Goal: Information Seeking & Learning: Learn about a topic

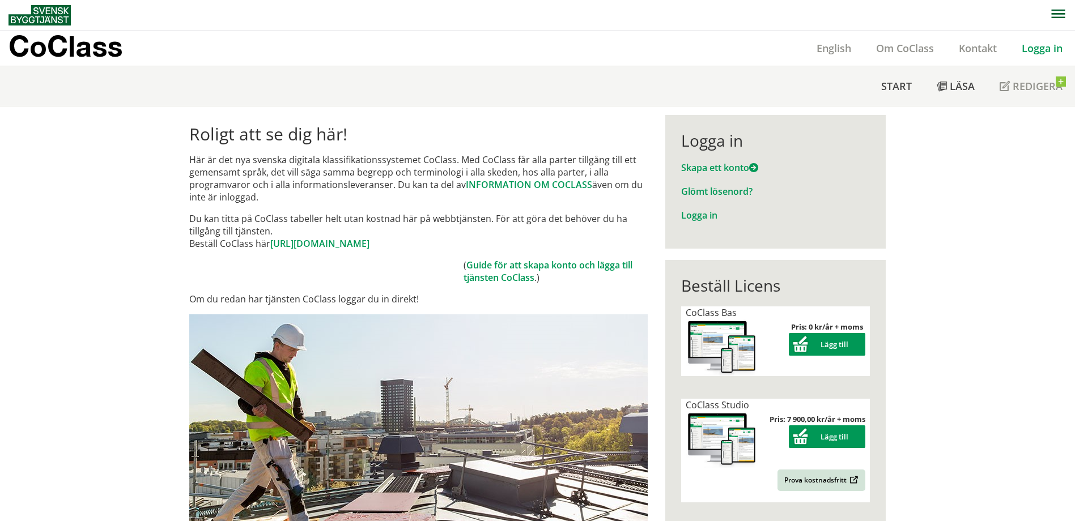
click at [1046, 43] on link "Logga in" at bounding box center [1042, 48] width 66 height 14
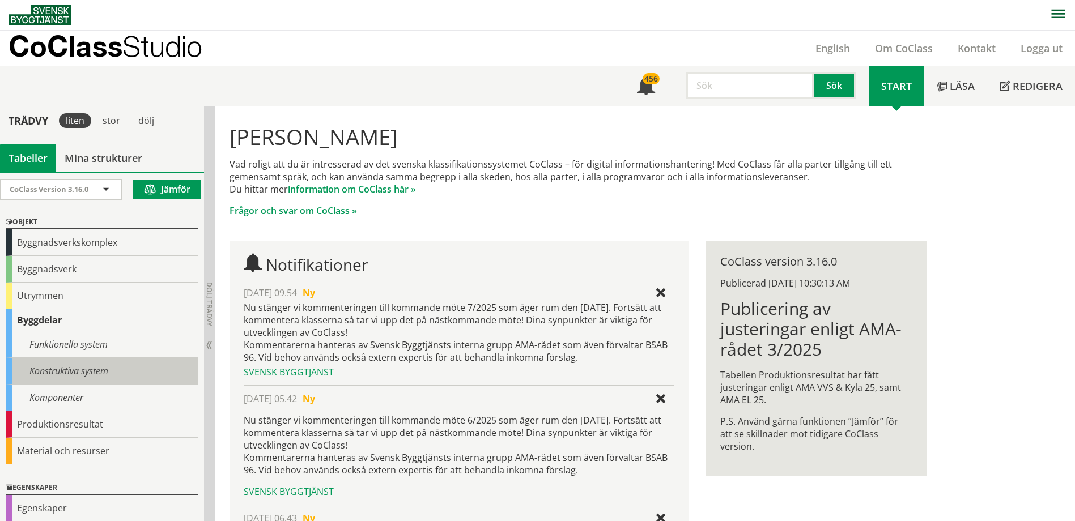
click at [87, 372] on div "Konstruktiva system" at bounding box center [102, 371] width 193 height 27
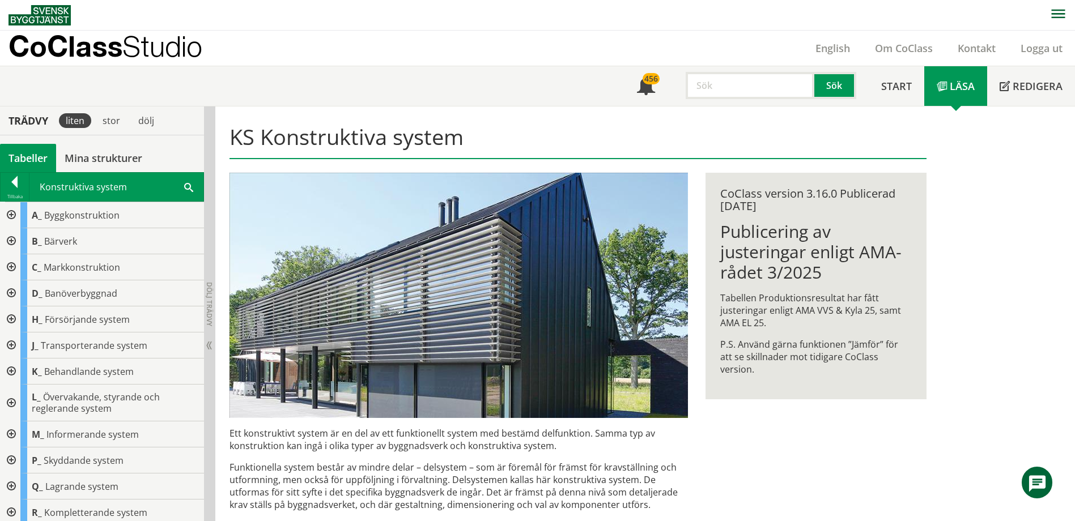
click at [16, 271] on div at bounding box center [10, 267] width 20 height 26
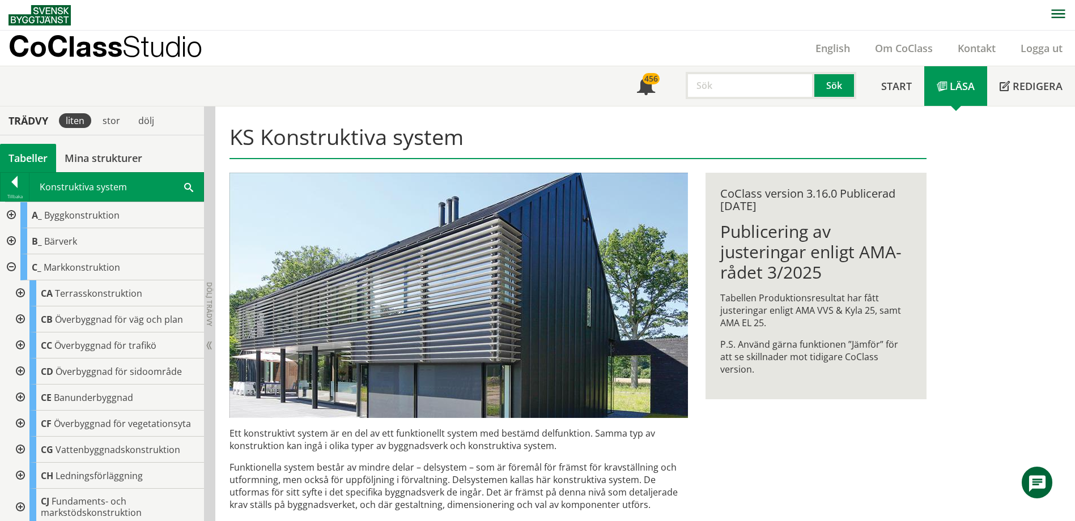
click at [23, 286] on div at bounding box center [19, 294] width 20 height 26
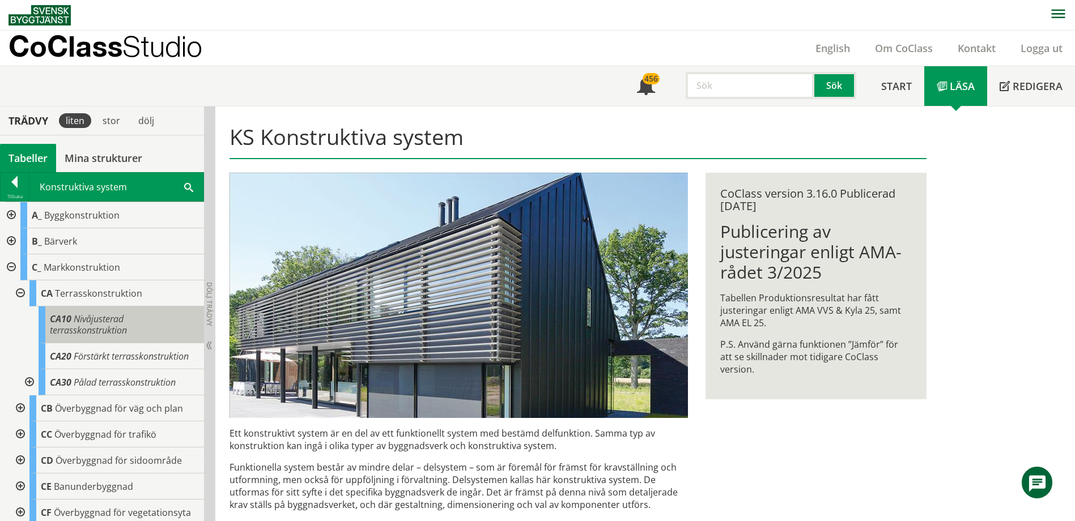
click at [97, 326] on span "Nivåjusterad terrasskonstruktion" at bounding box center [88, 325] width 77 height 24
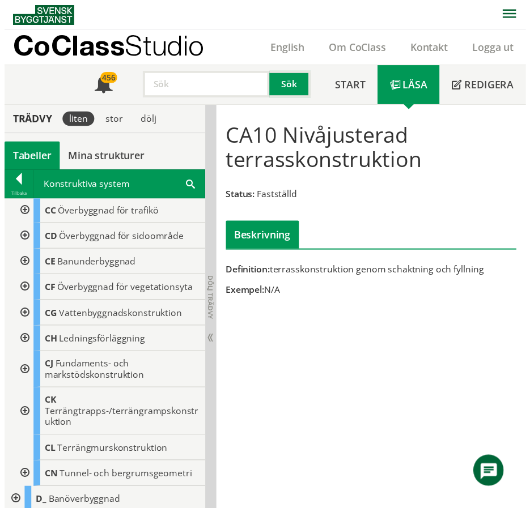
scroll to position [283, 0]
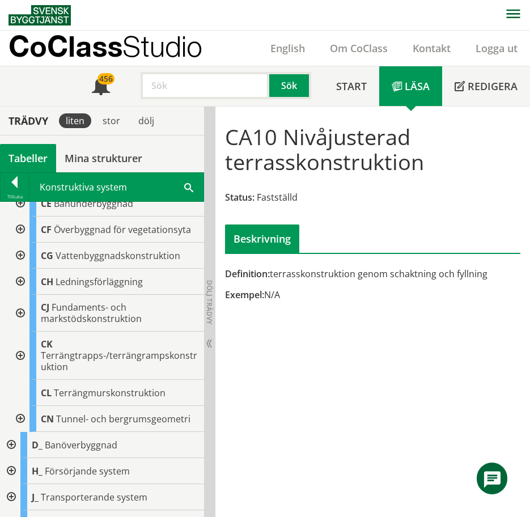
click at [187, 79] on input "text" at bounding box center [205, 85] width 129 height 27
type input "undergrund"
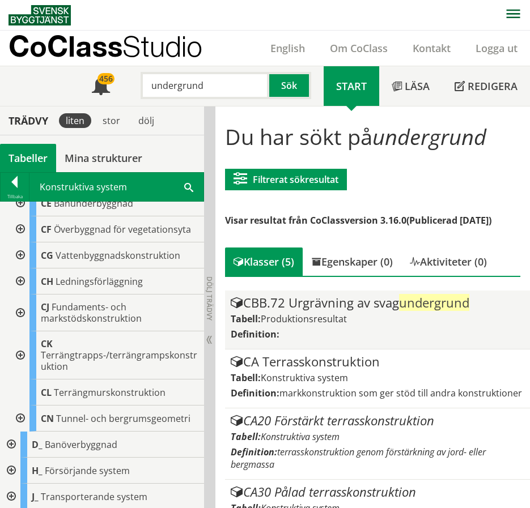
click at [356, 307] on div "CBB.72 Urgrävning av svag undergrund" at bounding box center [379, 303] width 296 height 14
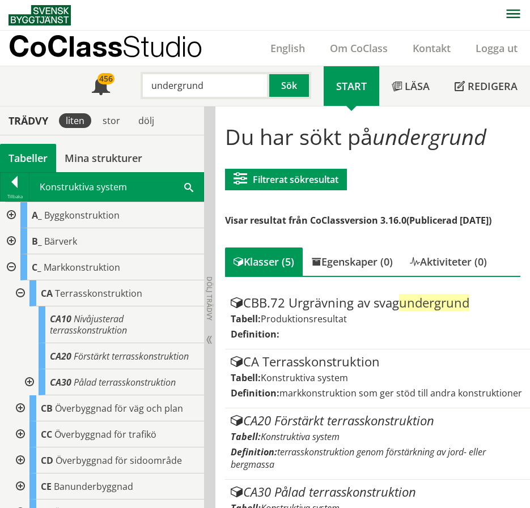
click at [190, 195] on div "Konstruktiva system Sök" at bounding box center [116, 187] width 174 height 28
click at [190, 190] on span at bounding box center [188, 187] width 9 height 12
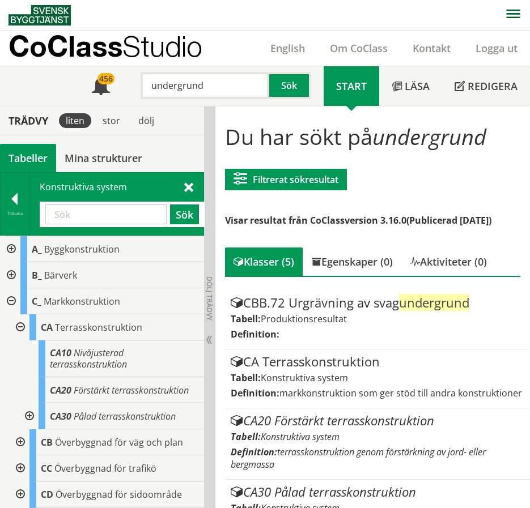
click at [66, 216] on input "text" at bounding box center [105, 215] width 121 height 20
type input "unde"
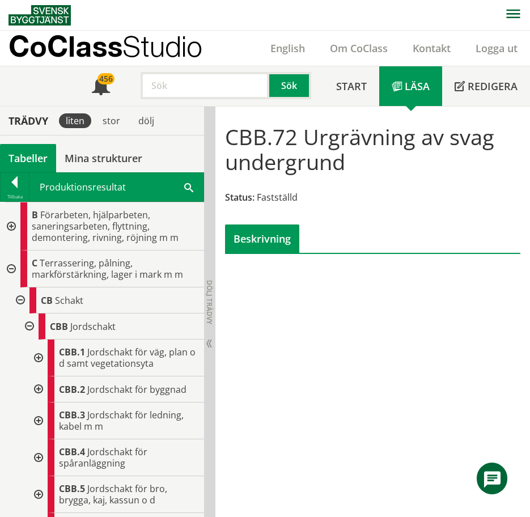
click at [190, 195] on div "Produktionsresultat Sök" at bounding box center [116, 187] width 174 height 28
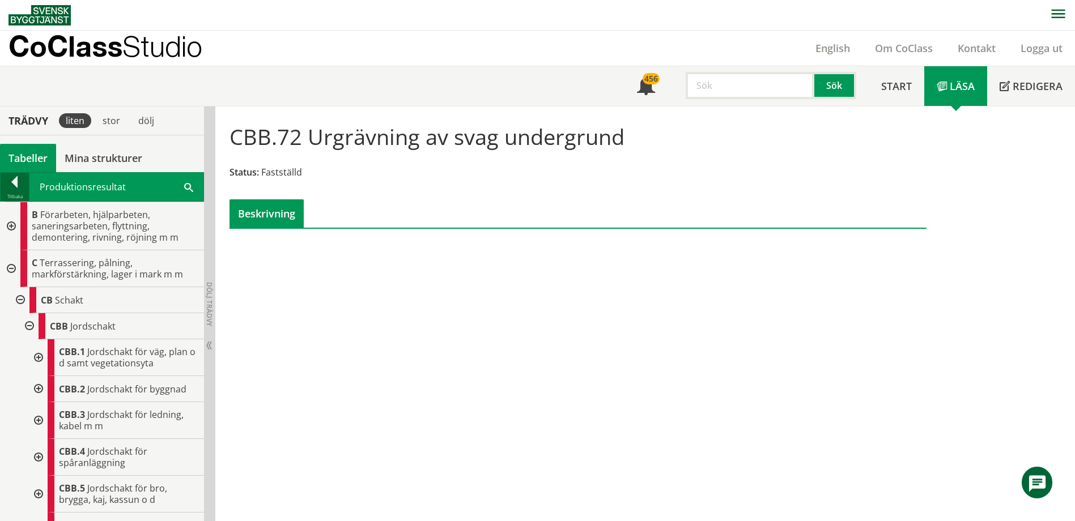
click at [15, 185] on div at bounding box center [15, 184] width 28 height 16
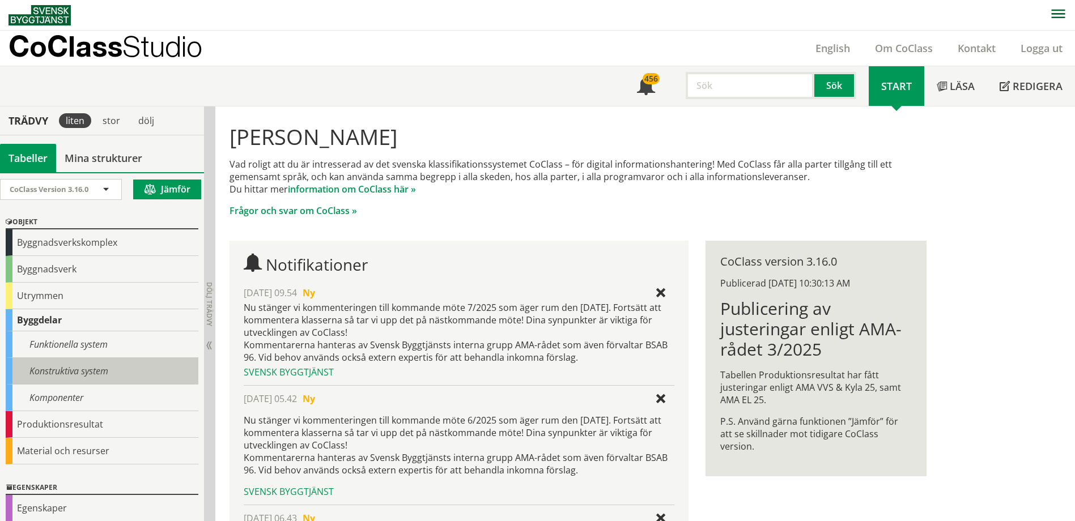
click at [103, 378] on div "Konstruktiva system" at bounding box center [102, 371] width 193 height 27
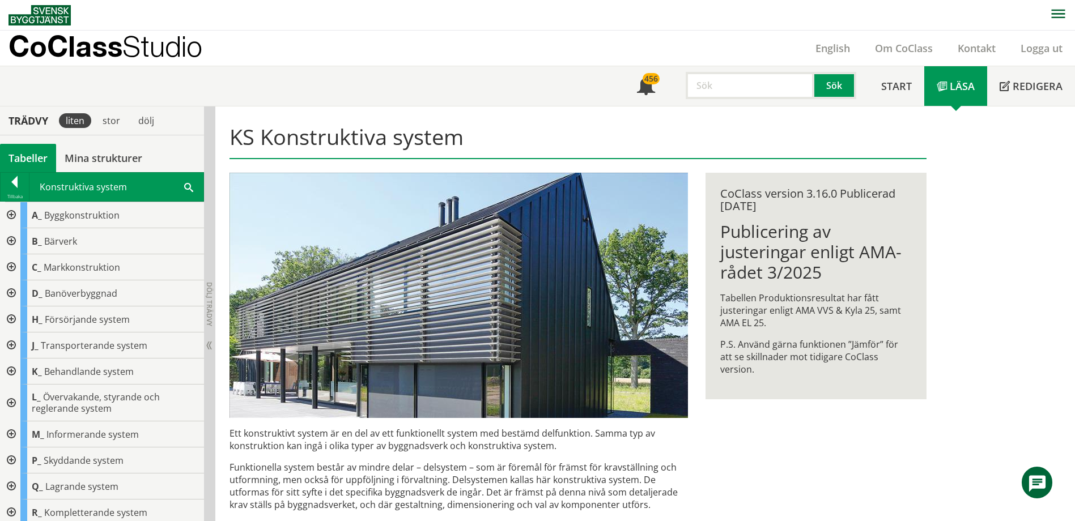
drag, startPoint x: 193, startPoint y: 184, endPoint x: 181, endPoint y: 185, distance: 12.5
click at [193, 184] on div "Konstruktiva system Sök" at bounding box center [116, 187] width 174 height 28
click at [180, 185] on div "Konstruktiva system Sök" at bounding box center [116, 187] width 174 height 28
click at [185, 186] on span at bounding box center [188, 187] width 9 height 12
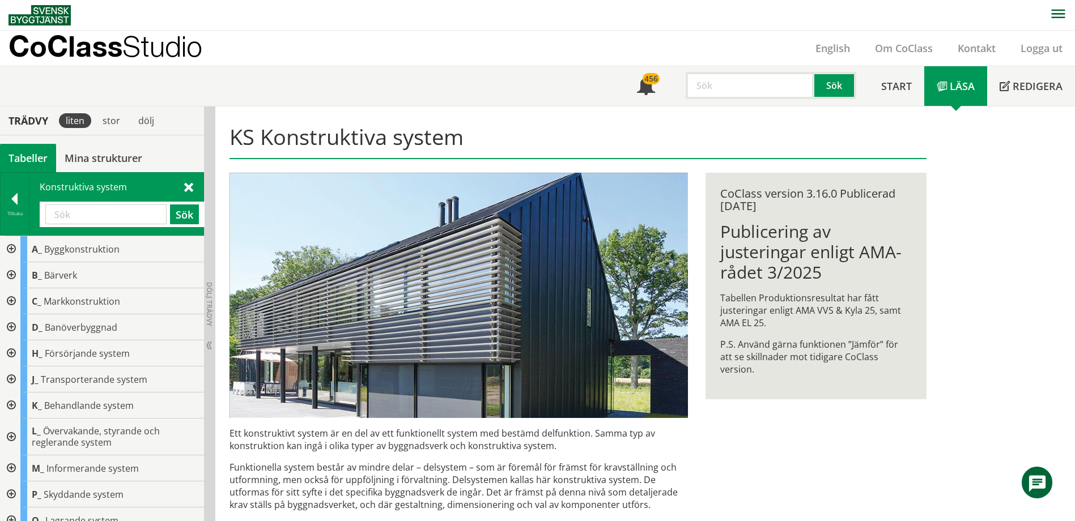
click at [74, 220] on input "text" at bounding box center [105, 215] width 121 height 20
type input "undergrund"
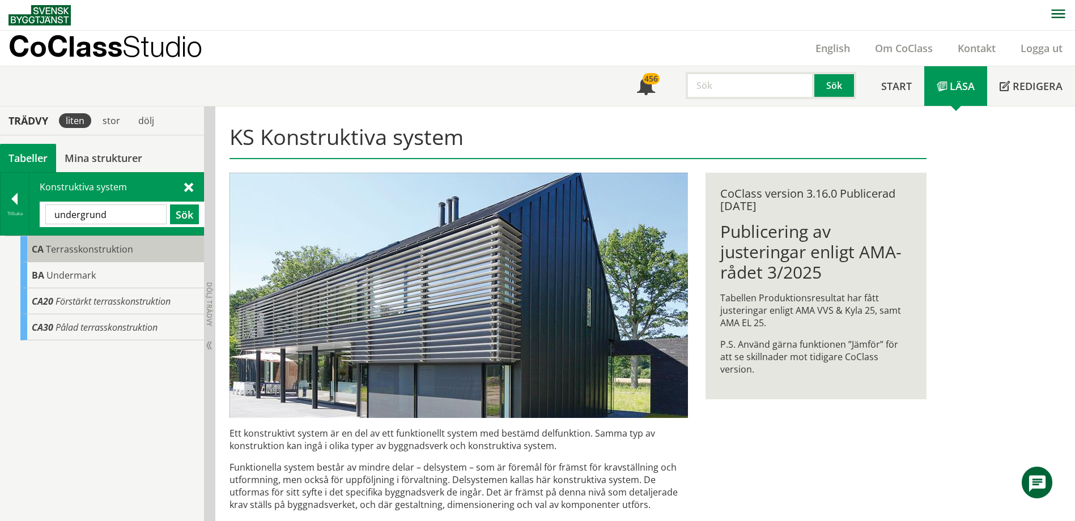
click at [148, 261] on div "CA Terrasskonstruktion" at bounding box center [112, 249] width 184 height 26
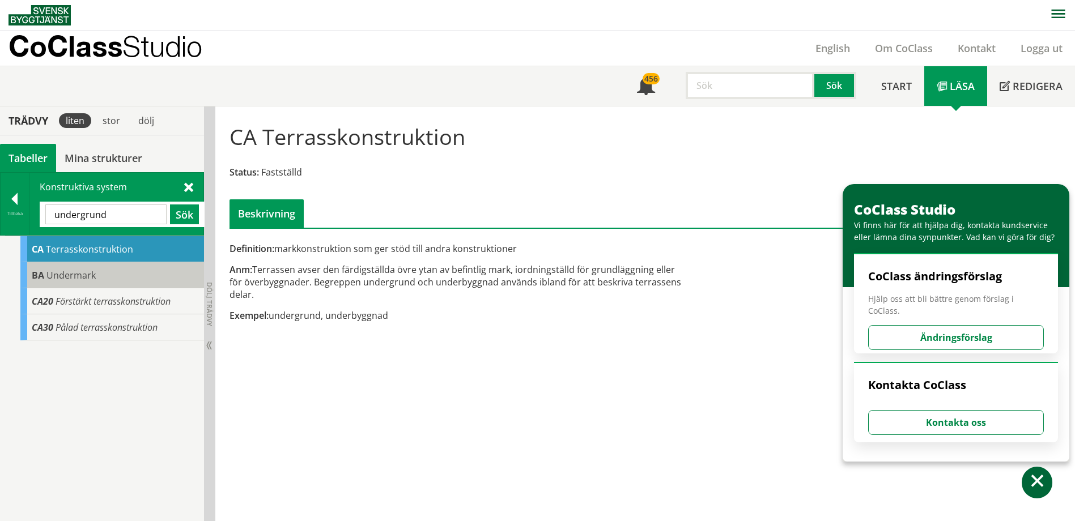
click at [137, 280] on div "BA Undermark" at bounding box center [112, 275] width 184 height 26
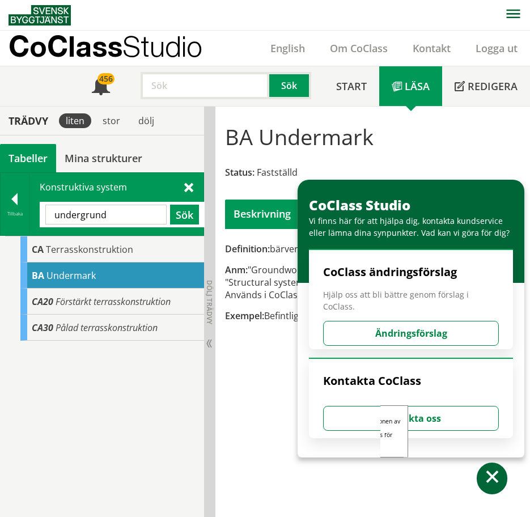
click at [491, 480] on span at bounding box center [492, 478] width 16 height 16
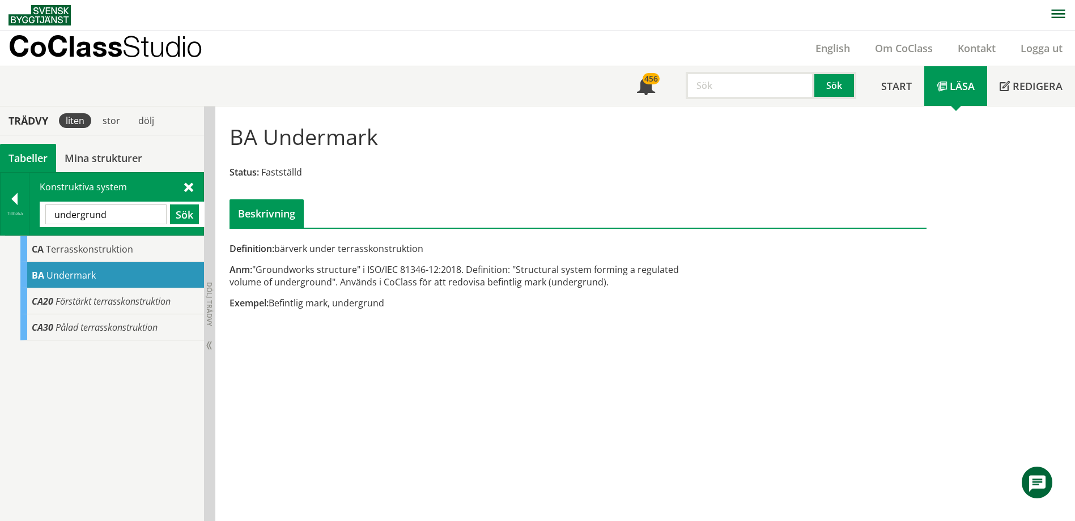
drag, startPoint x: 197, startPoint y: 217, endPoint x: 201, endPoint y: 232, distance: 15.3
click at [196, 218] on button "Sök" at bounding box center [184, 215] width 29 height 20
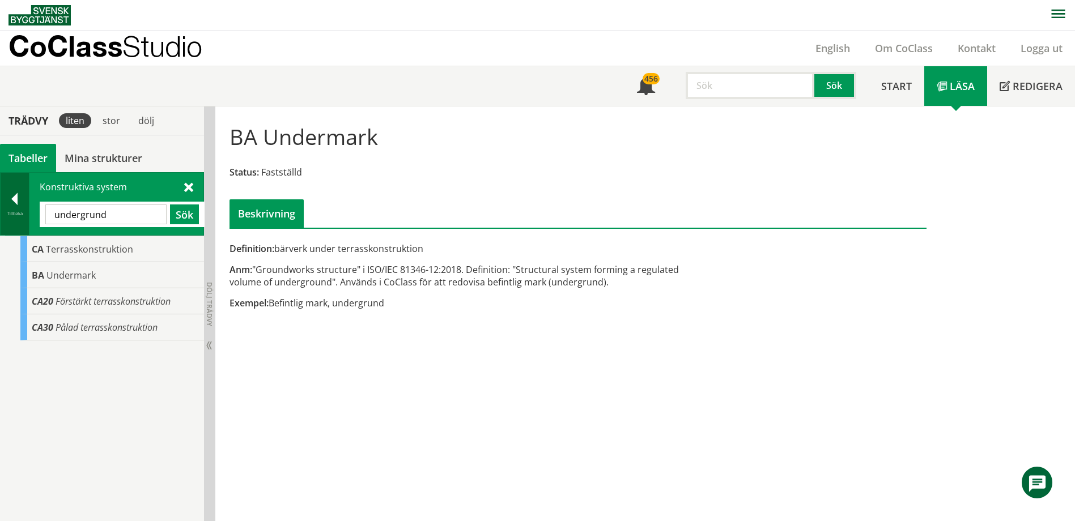
click at [15, 193] on div at bounding box center [15, 201] width 28 height 16
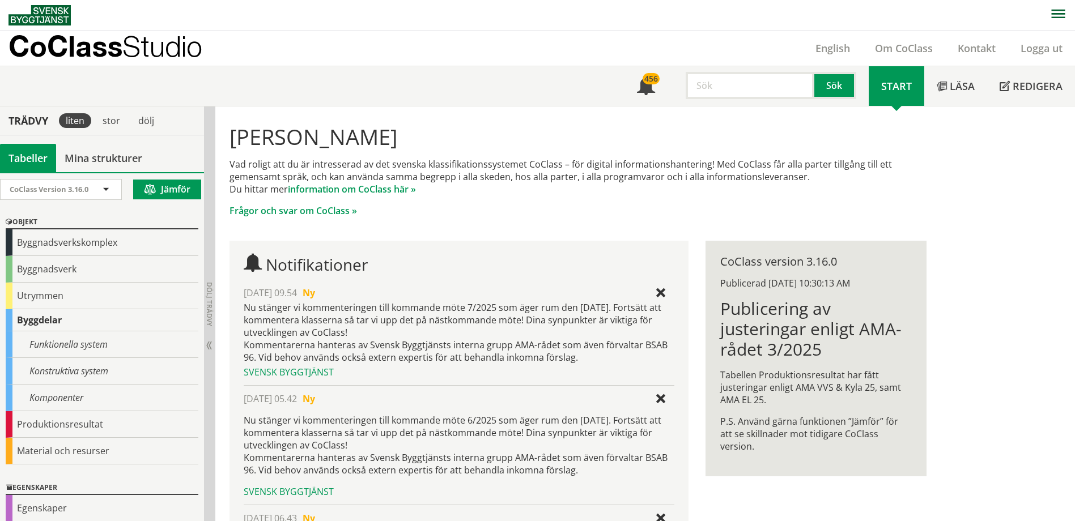
click at [447, 229] on div "[PERSON_NAME] Vad roligt att du är intresserad av det svenska klassifikationssy…" at bounding box center [578, 401] width 726 height 588
click at [41, 372] on div "Konstruktiva system" at bounding box center [102, 371] width 193 height 27
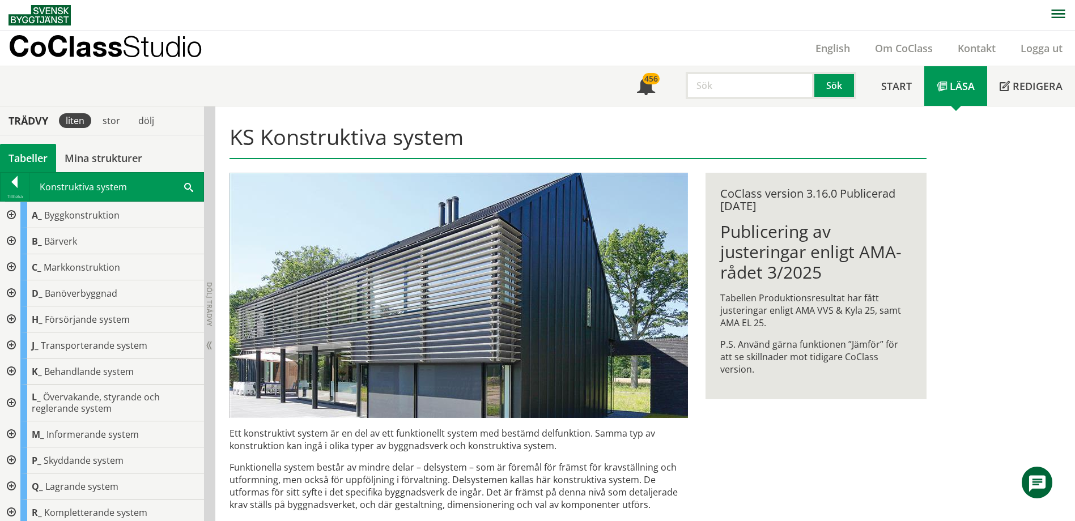
click at [9, 218] on div at bounding box center [10, 215] width 20 height 26
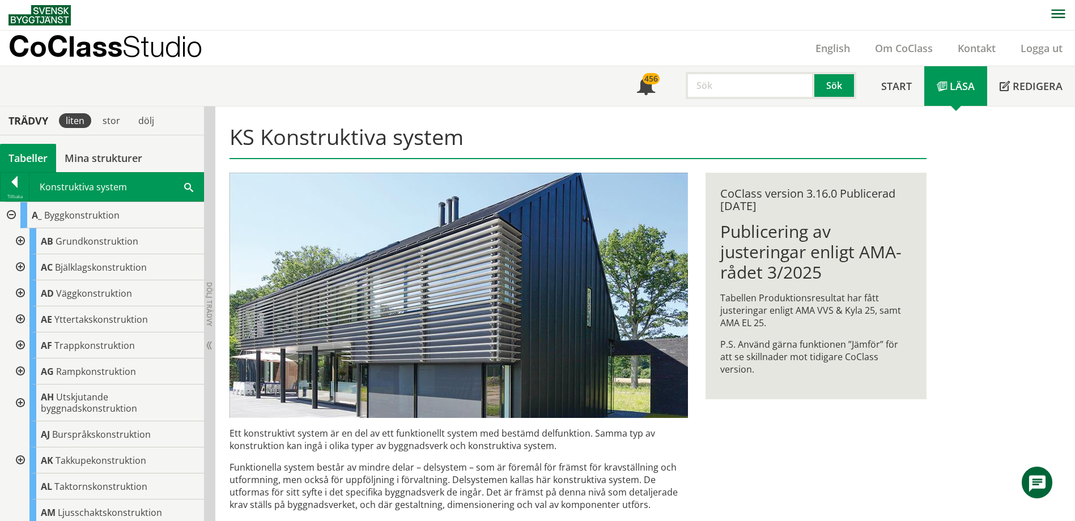
click at [7, 207] on div at bounding box center [10, 215] width 20 height 26
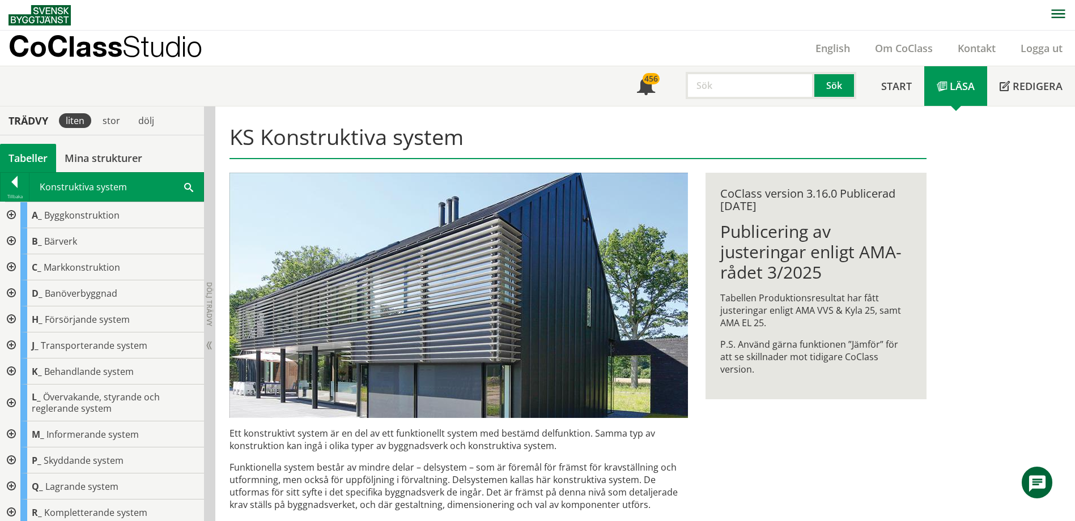
click at [11, 273] on div at bounding box center [10, 267] width 20 height 26
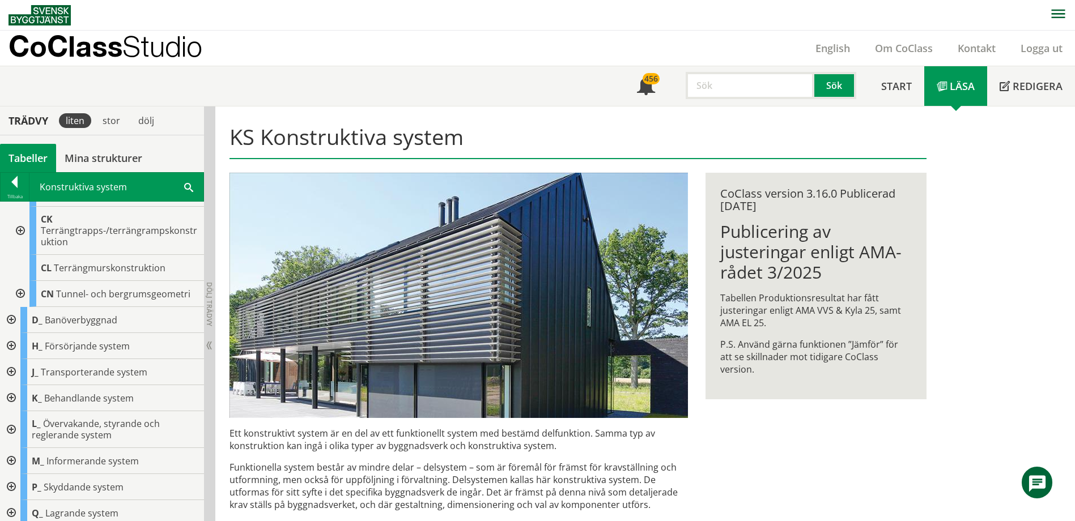
scroll to position [283, 0]
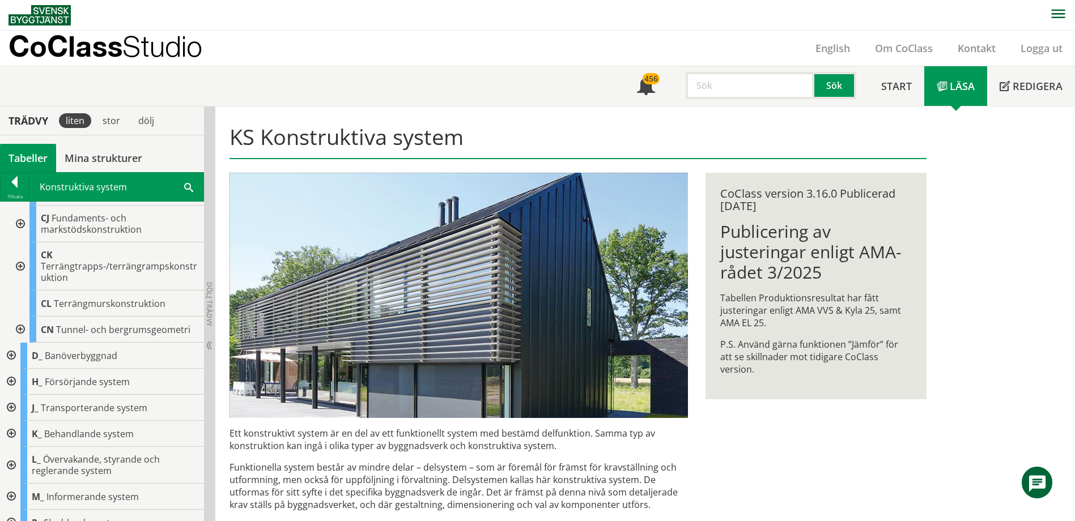
click at [24, 326] on div at bounding box center [19, 330] width 20 height 26
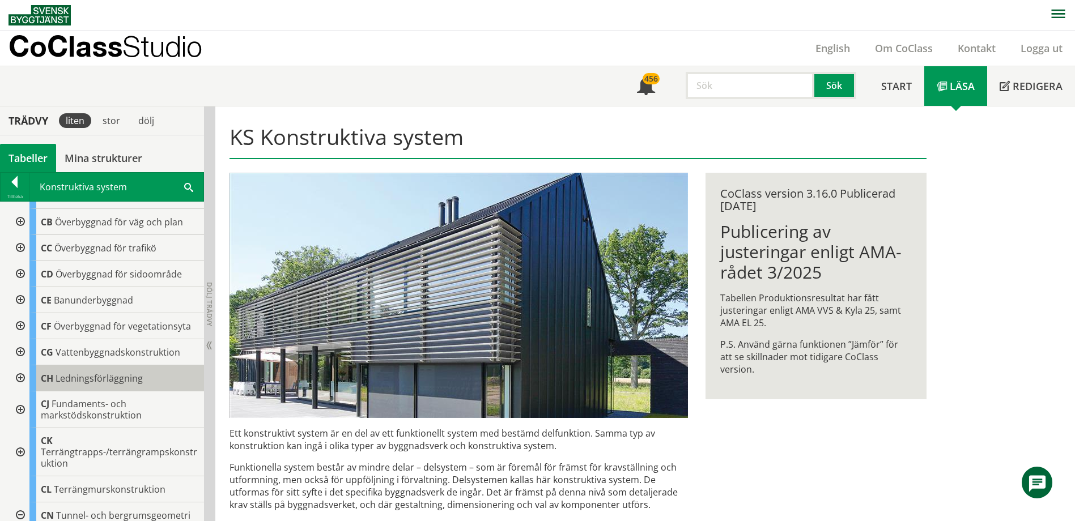
scroll to position [113, 0]
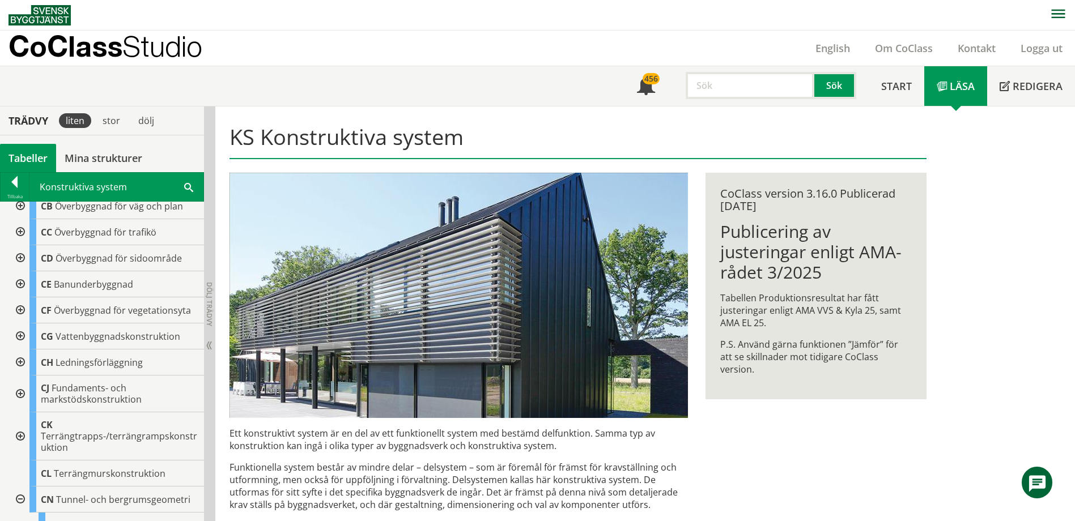
click at [23, 282] on div at bounding box center [19, 284] width 20 height 26
